Goal: Navigation & Orientation: Find specific page/section

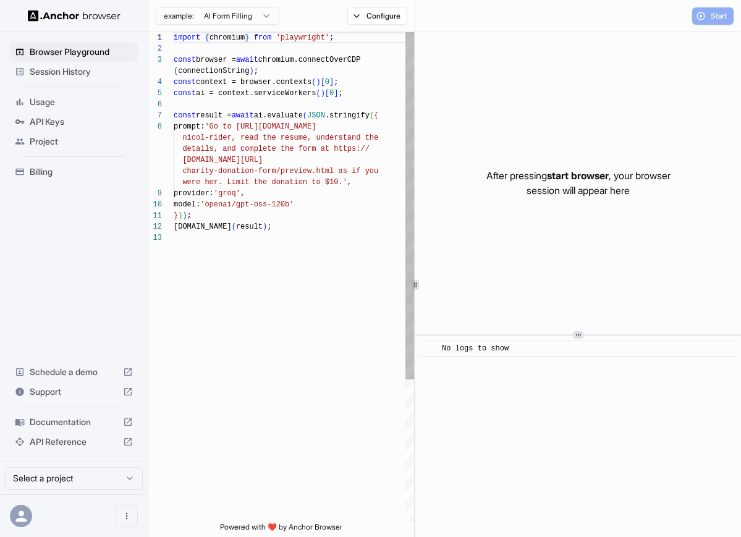
scroll to position [78, 0]
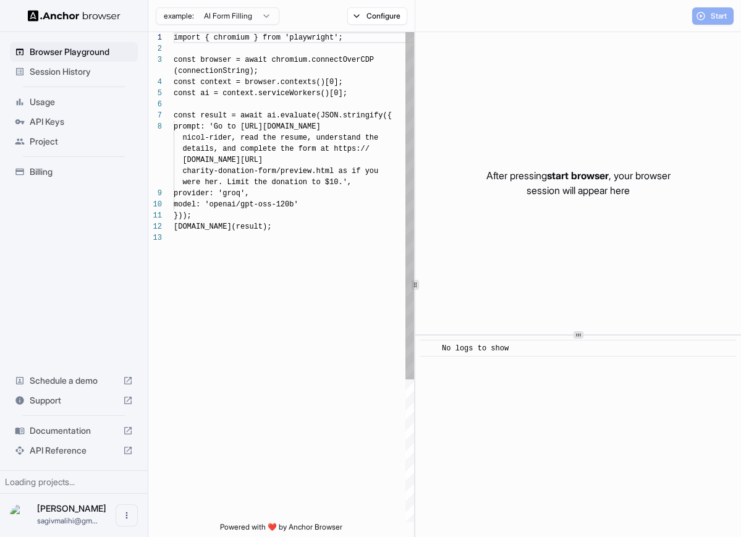
scroll to position [78, 0]
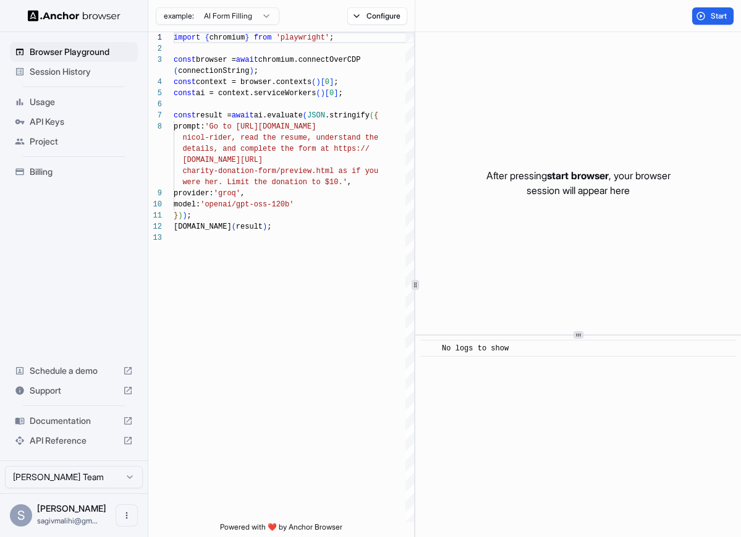
click at [242, 17] on html "Browser Playground Session History Usage API Keys Project Billing Schedule a de…" at bounding box center [370, 268] width 741 height 537
click at [46, 76] on span "Session History" at bounding box center [81, 71] width 103 height 12
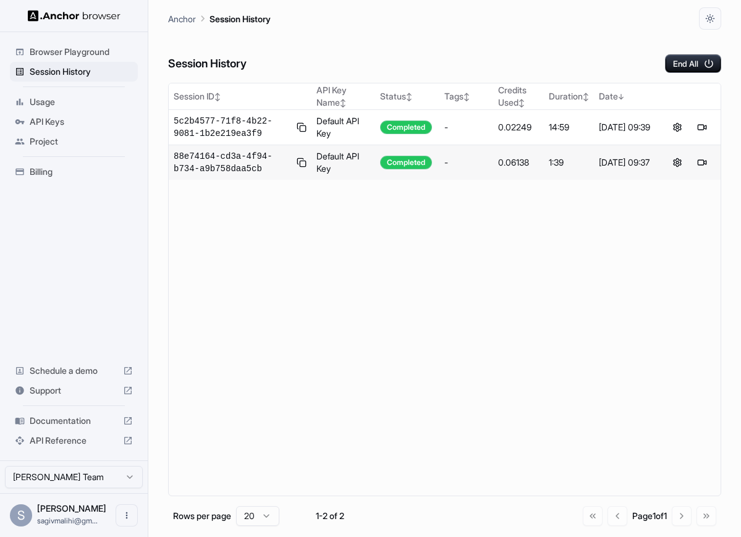
click at [56, 53] on span "Browser Playground" at bounding box center [81, 52] width 103 height 12
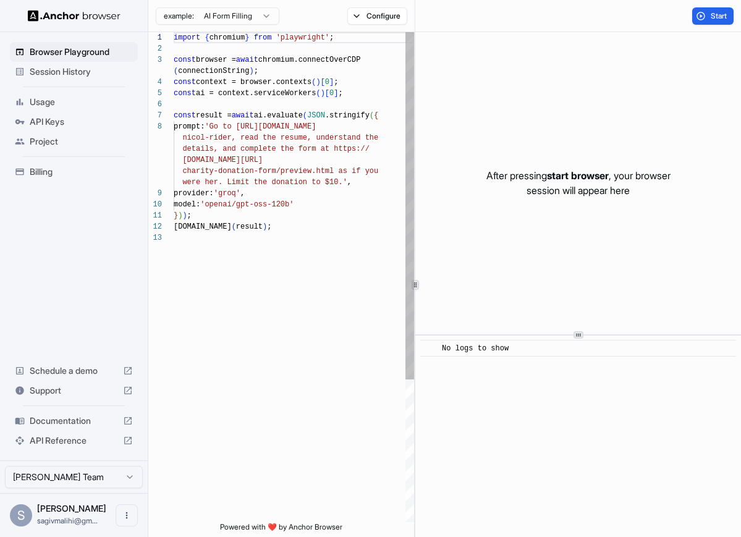
scroll to position [78, 0]
click at [68, 418] on span "Documentation" at bounding box center [74, 421] width 88 height 12
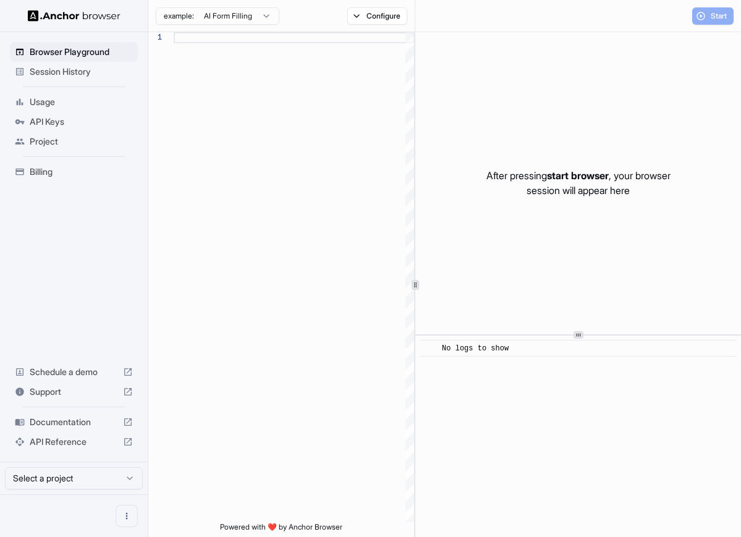
scroll to position [78, 0]
